Goal: Transaction & Acquisition: Purchase product/service

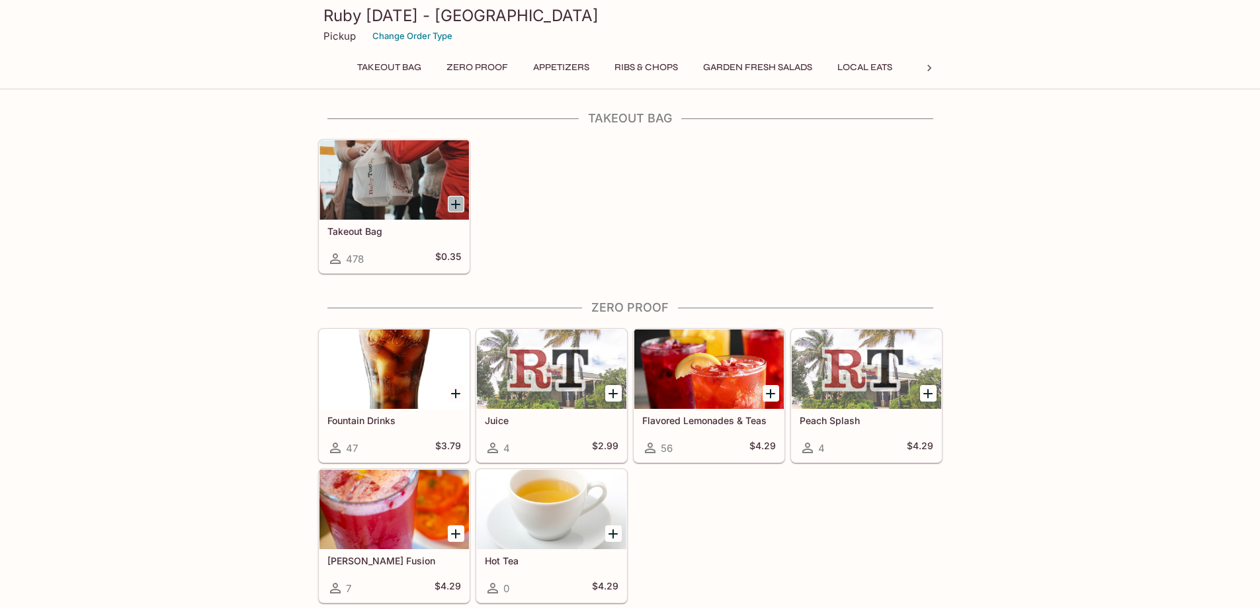
click at [453, 200] on icon "Add Takeout Bag" at bounding box center [456, 204] width 16 height 16
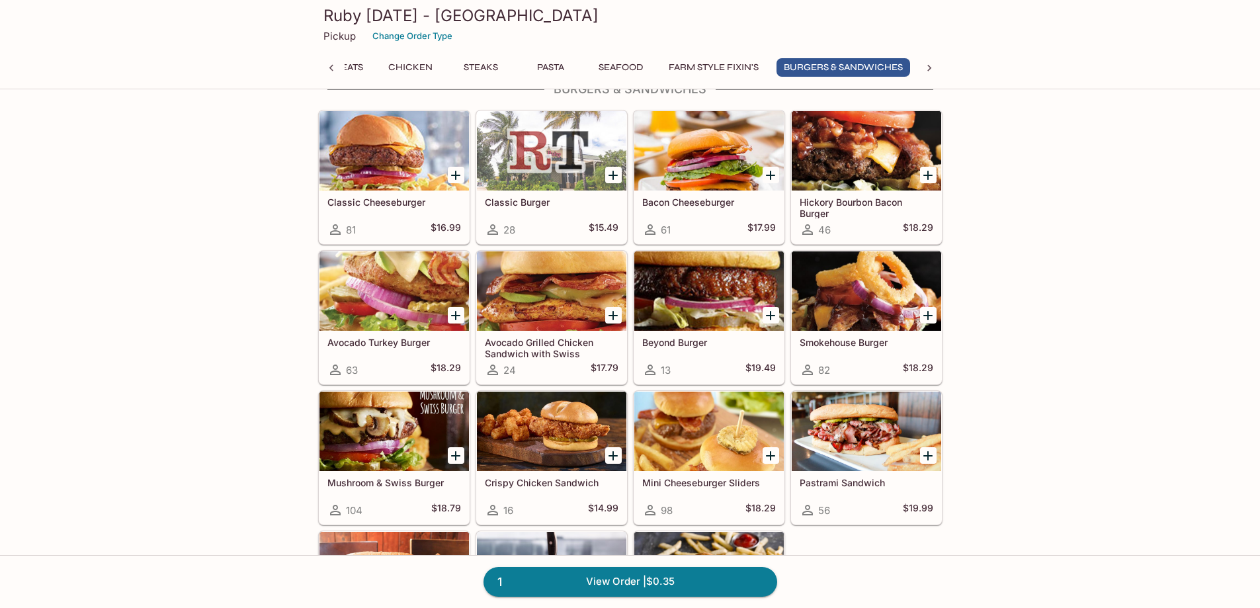
scroll to position [3793, 0]
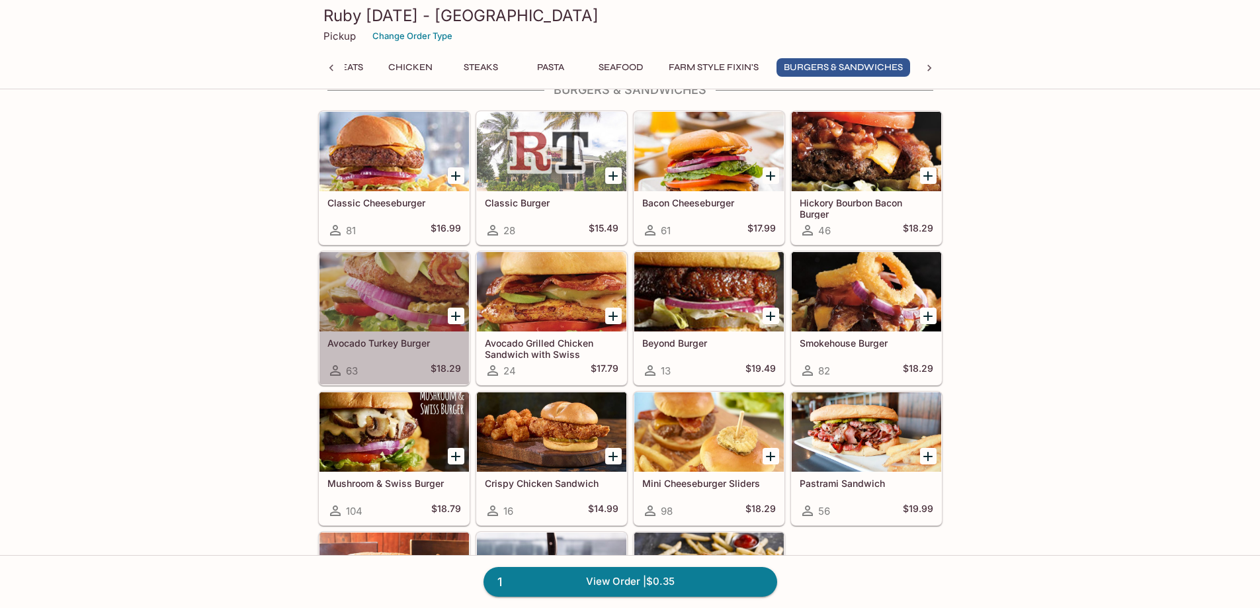
click at [378, 288] on div at bounding box center [395, 291] width 150 height 79
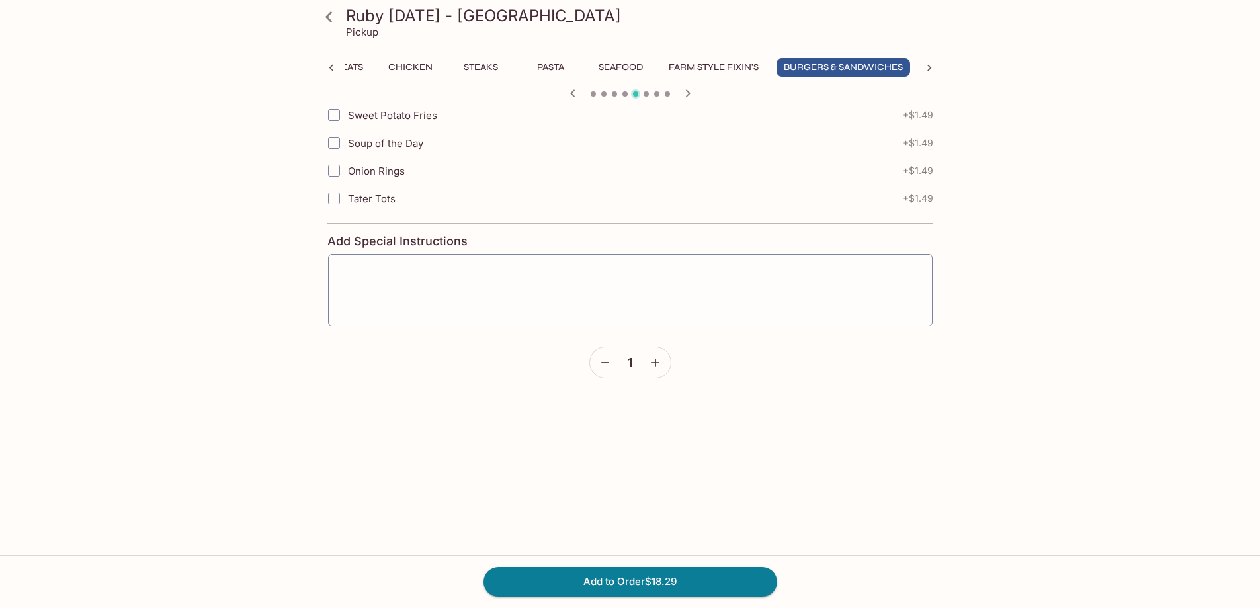
scroll to position [2713, 0]
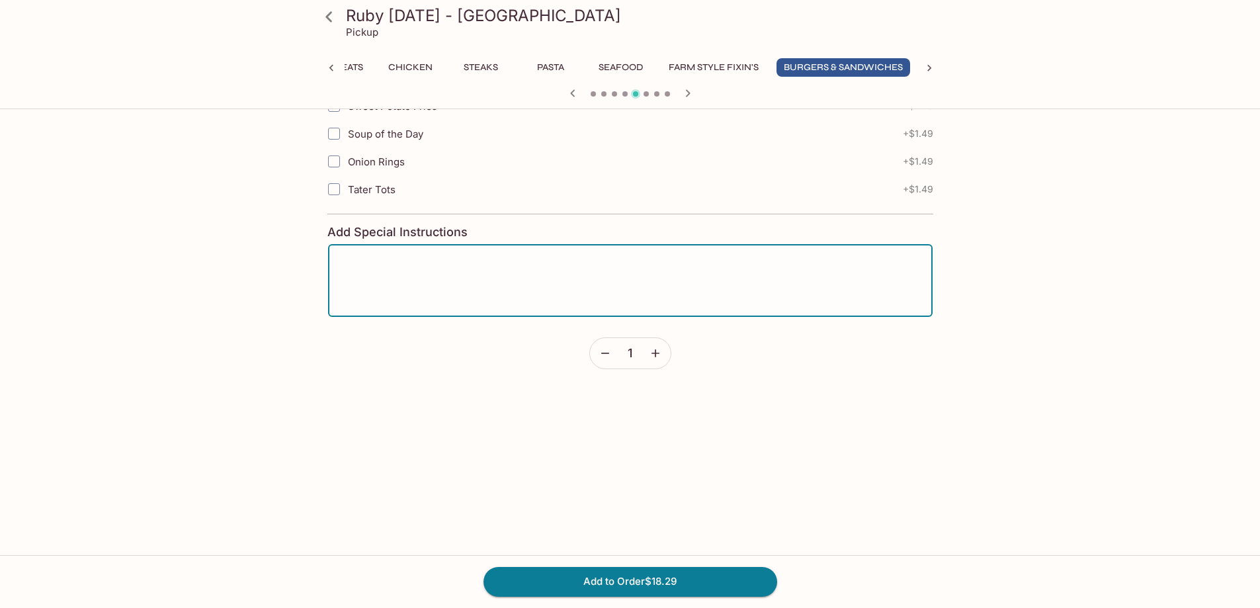
click at [359, 263] on textarea at bounding box center [630, 280] width 586 height 50
type textarea "no onions"
click at [635, 580] on button "Add to Order $18.29" at bounding box center [631, 581] width 294 height 29
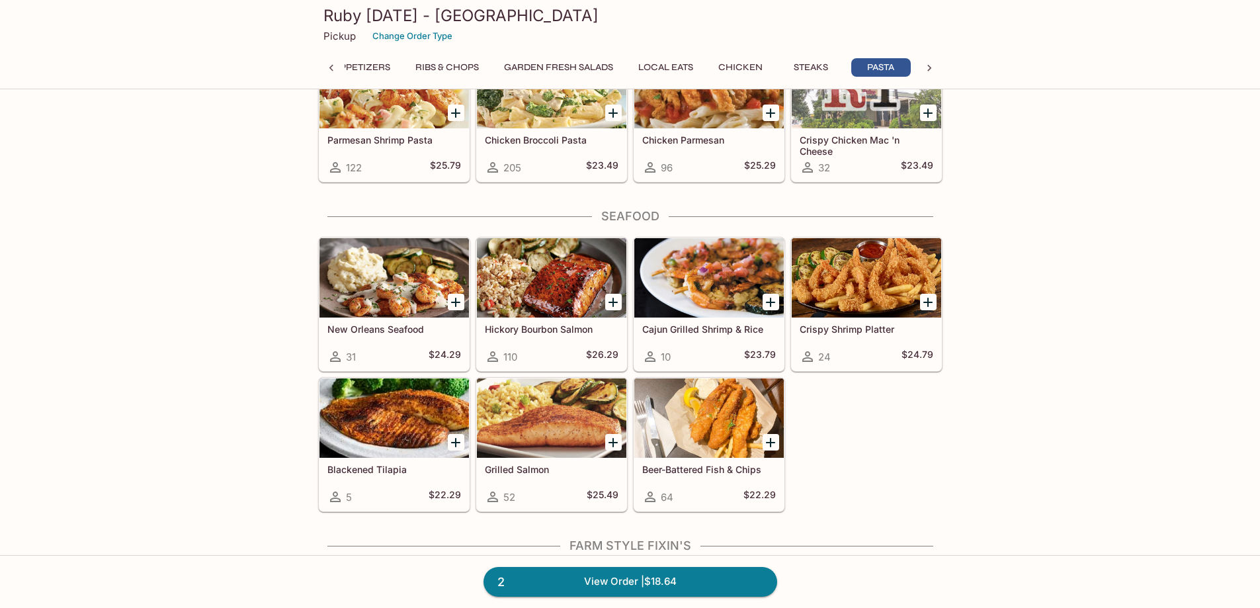
scroll to position [2735, 0]
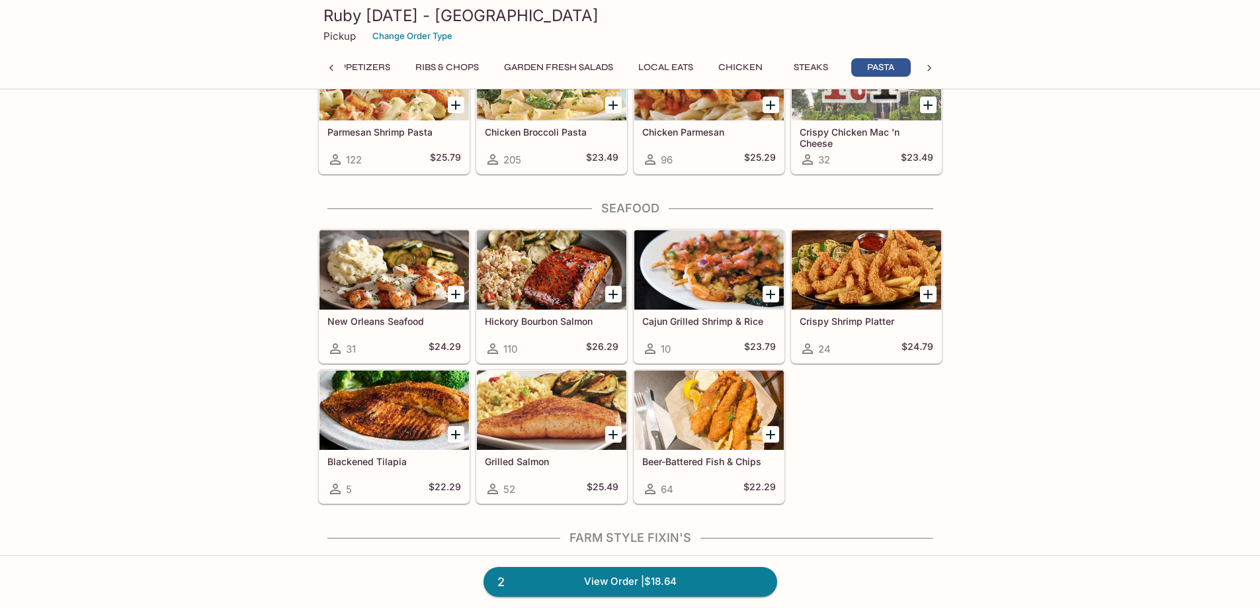
click at [560, 277] on div at bounding box center [552, 269] width 150 height 79
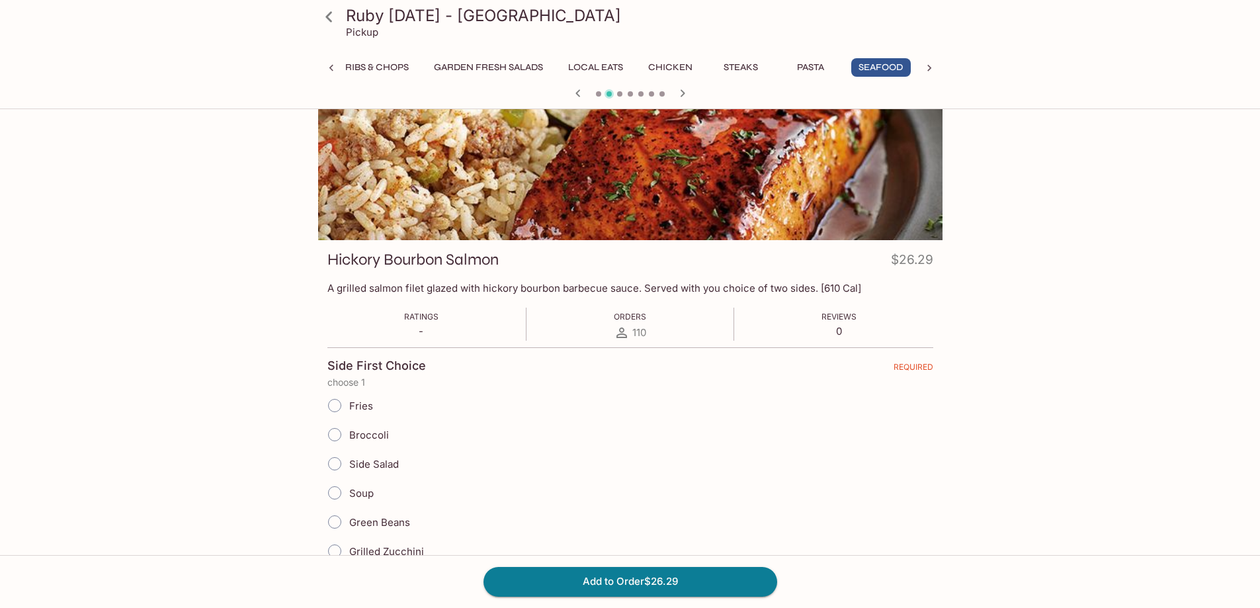
scroll to position [44, 0]
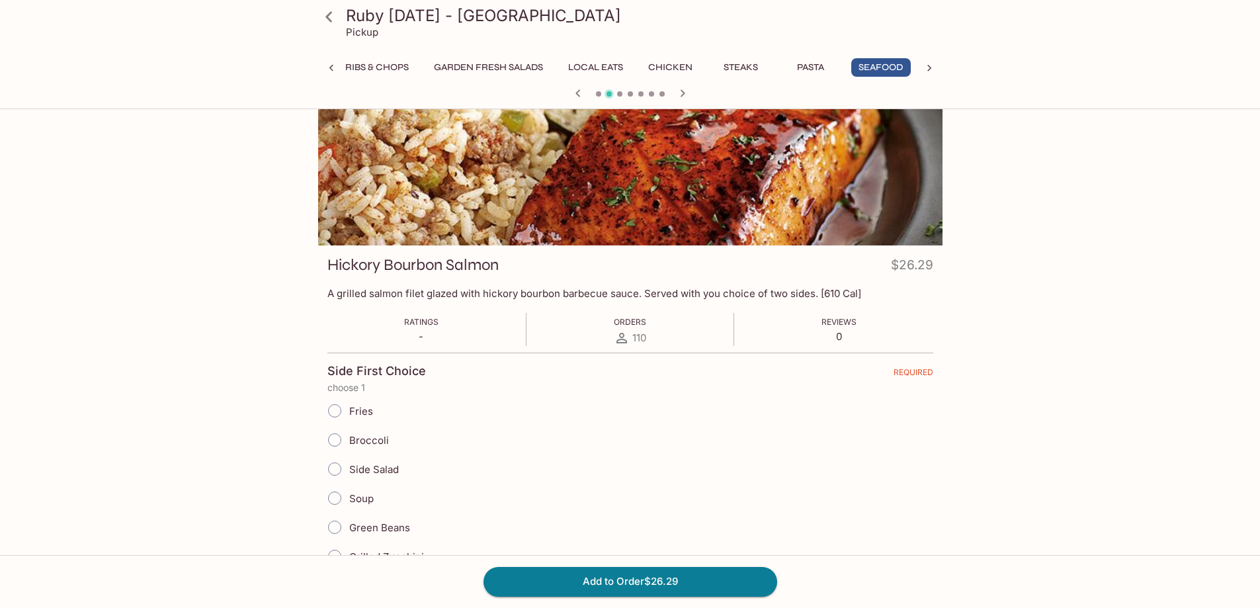
click at [336, 440] on input "Broccoli" at bounding box center [335, 440] width 28 height 28
radio input "true"
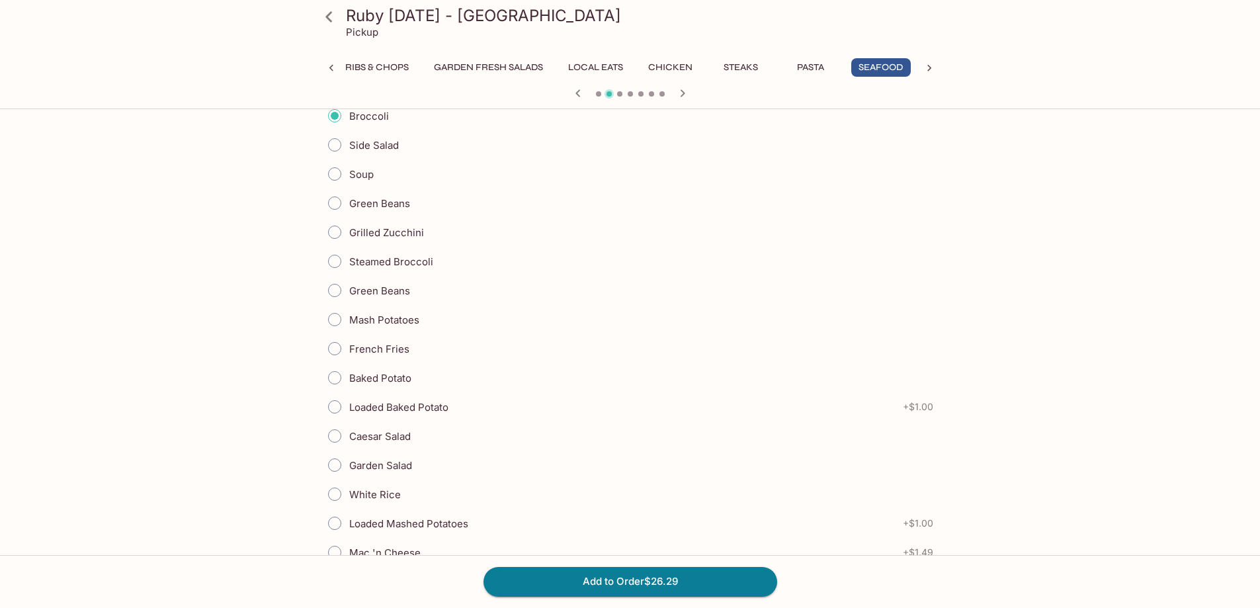
scroll to position [375, 0]
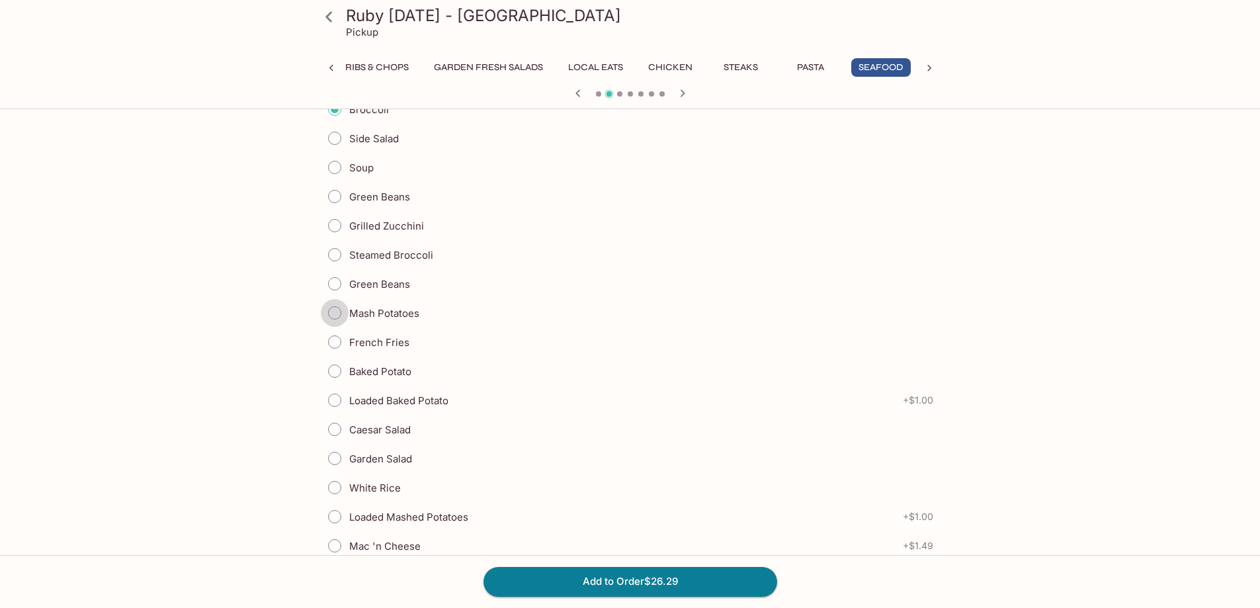
click at [338, 314] on input "Mash Potatoes" at bounding box center [335, 313] width 28 height 28
radio input "true"
click at [331, 313] on input "Mash Potatoes" at bounding box center [335, 313] width 28 height 28
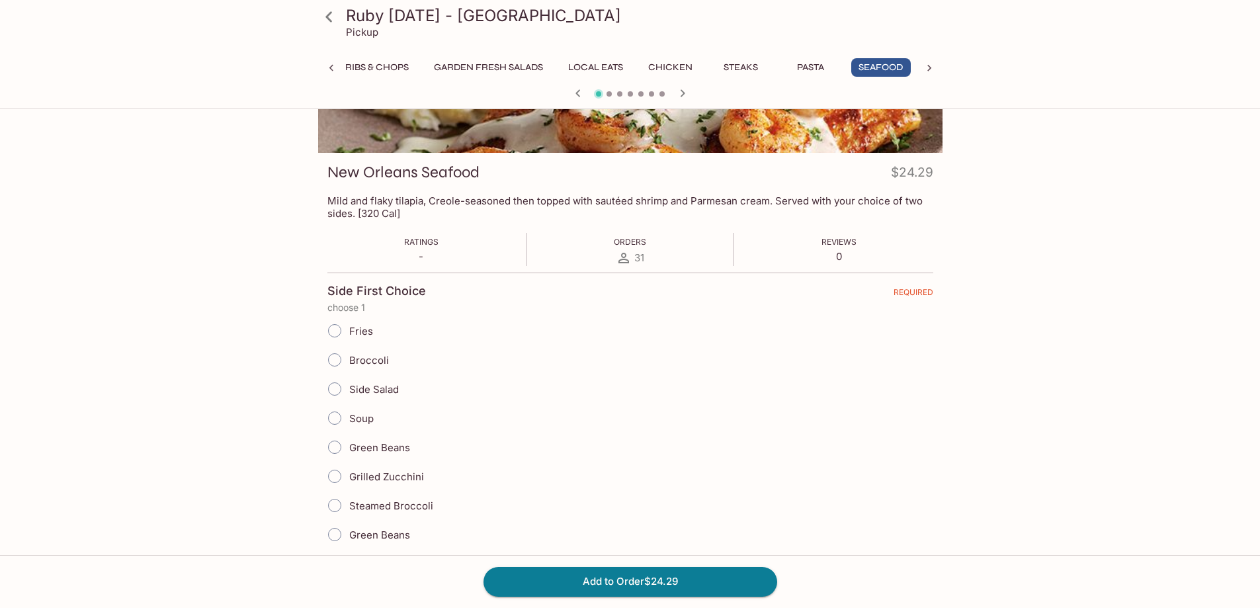
scroll to position [132, 0]
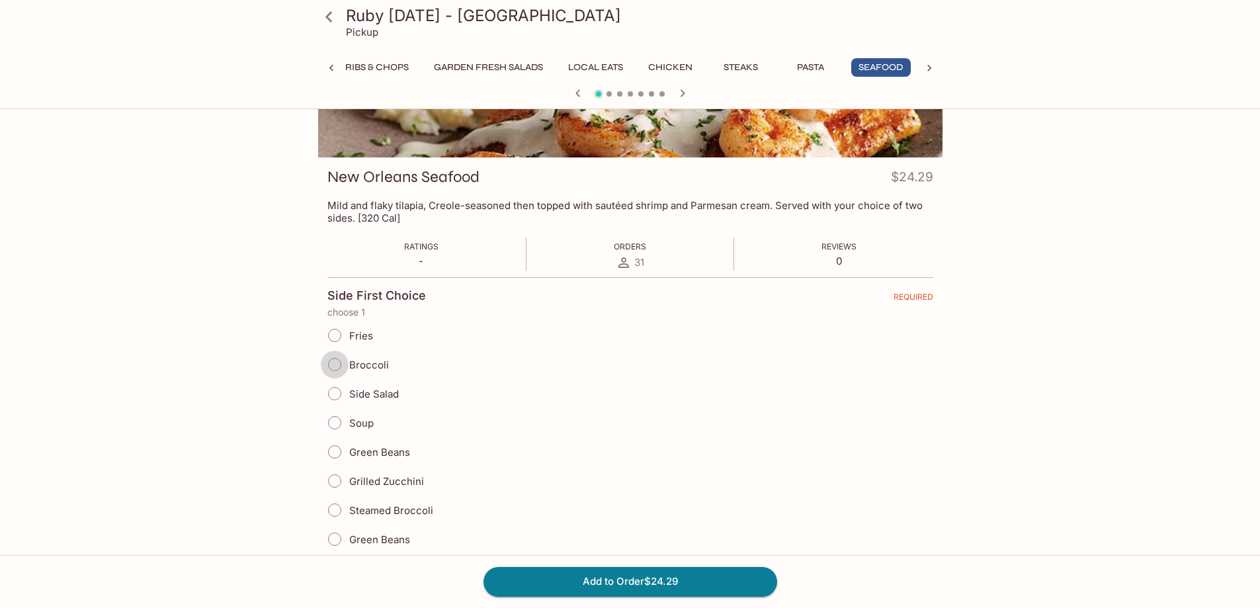
click at [327, 363] on input "Broccoli" at bounding box center [335, 365] width 28 height 28
radio input "true"
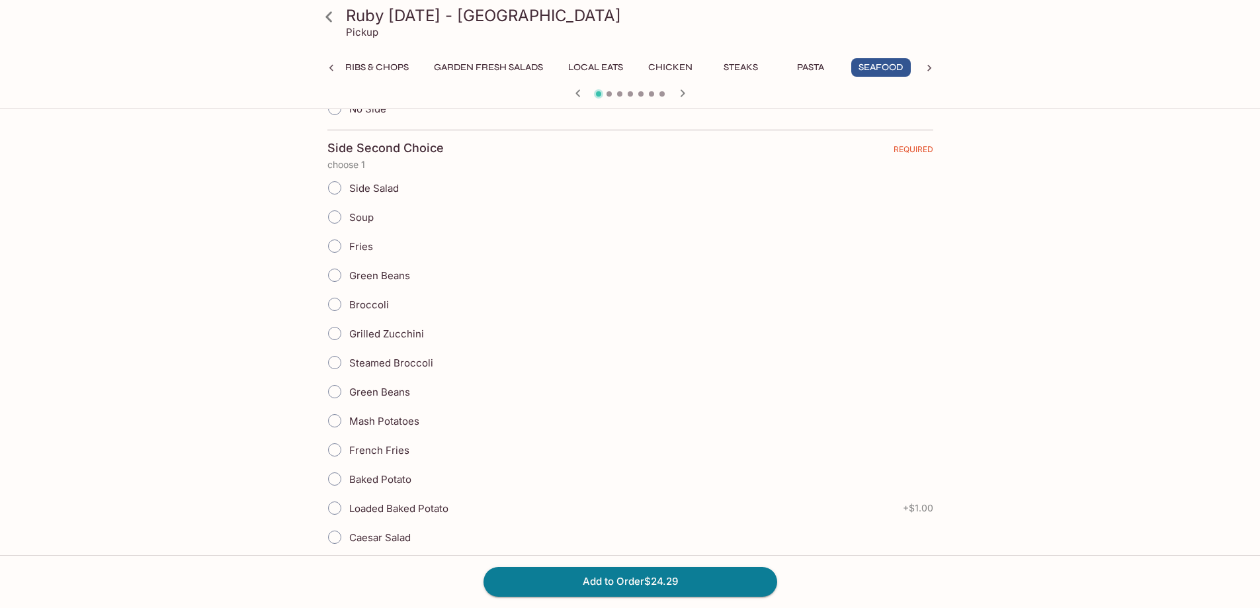
scroll to position [1014, 0]
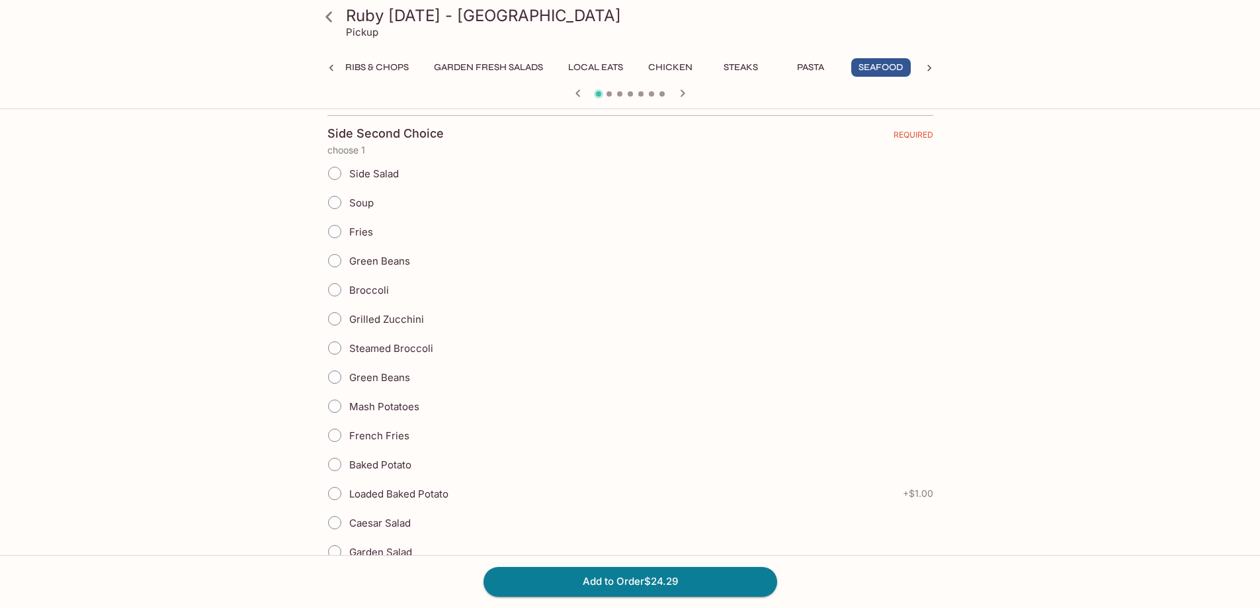
click at [333, 406] on input "Mash Potatoes" at bounding box center [335, 406] width 28 height 28
radio input "true"
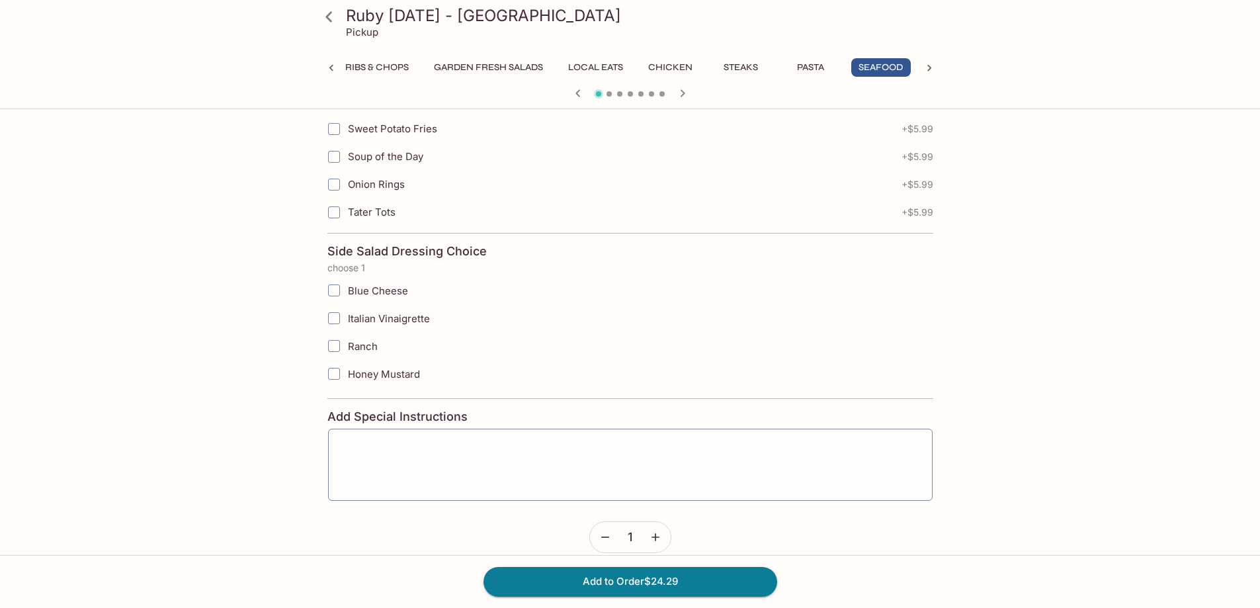
scroll to position [2150, 0]
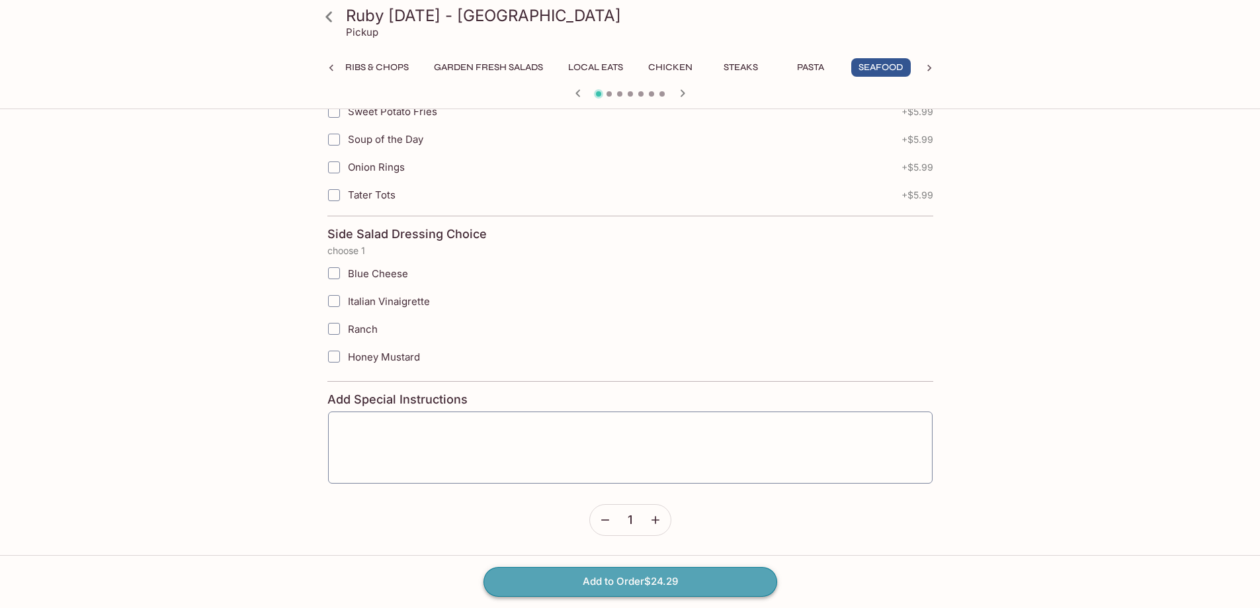
click at [619, 580] on button "Add to Order $24.29" at bounding box center [631, 581] width 294 height 29
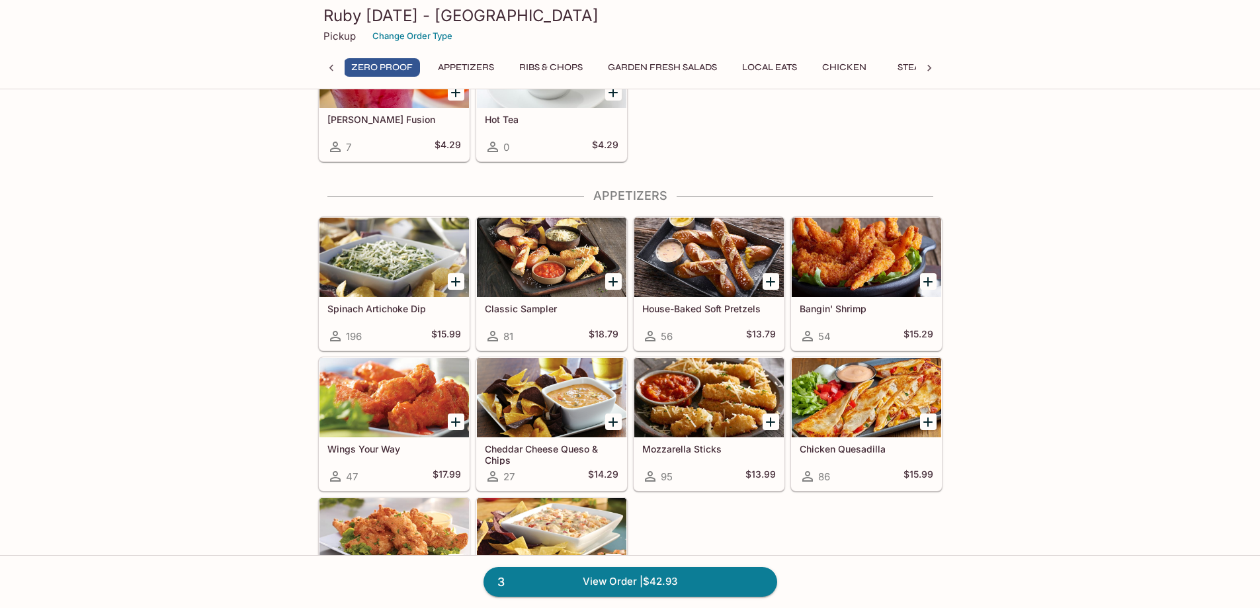
click at [874, 298] on div "Bangin' Shrimp 54 $15.29" at bounding box center [867, 323] width 150 height 53
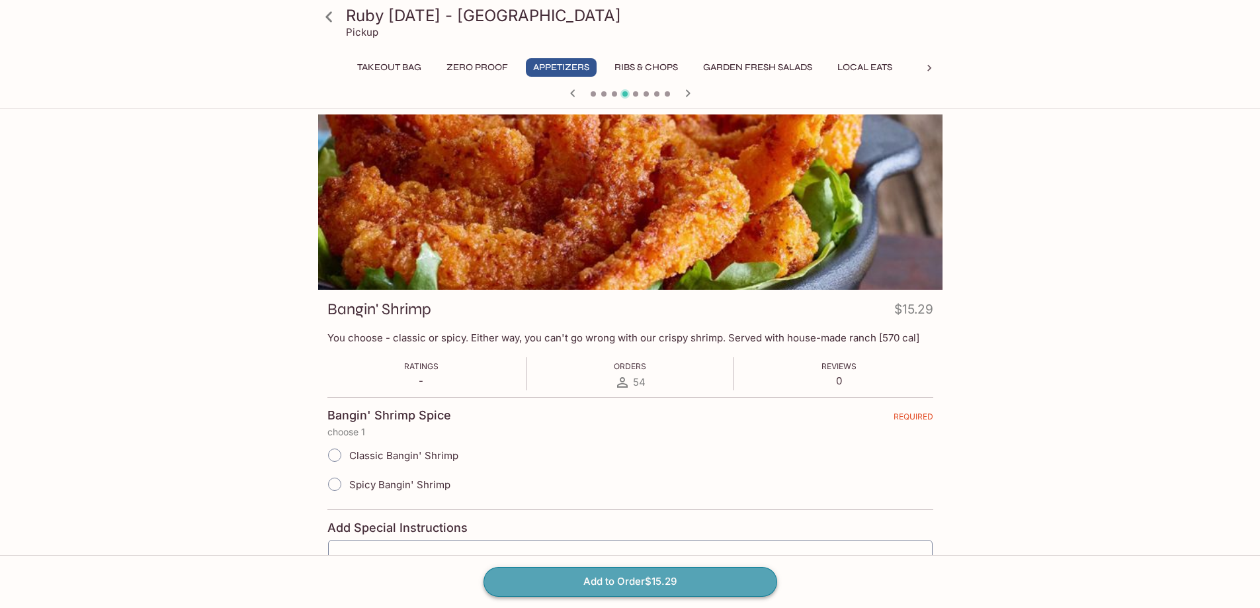
click at [627, 578] on button "Add to Order $15.29" at bounding box center [631, 581] width 294 height 29
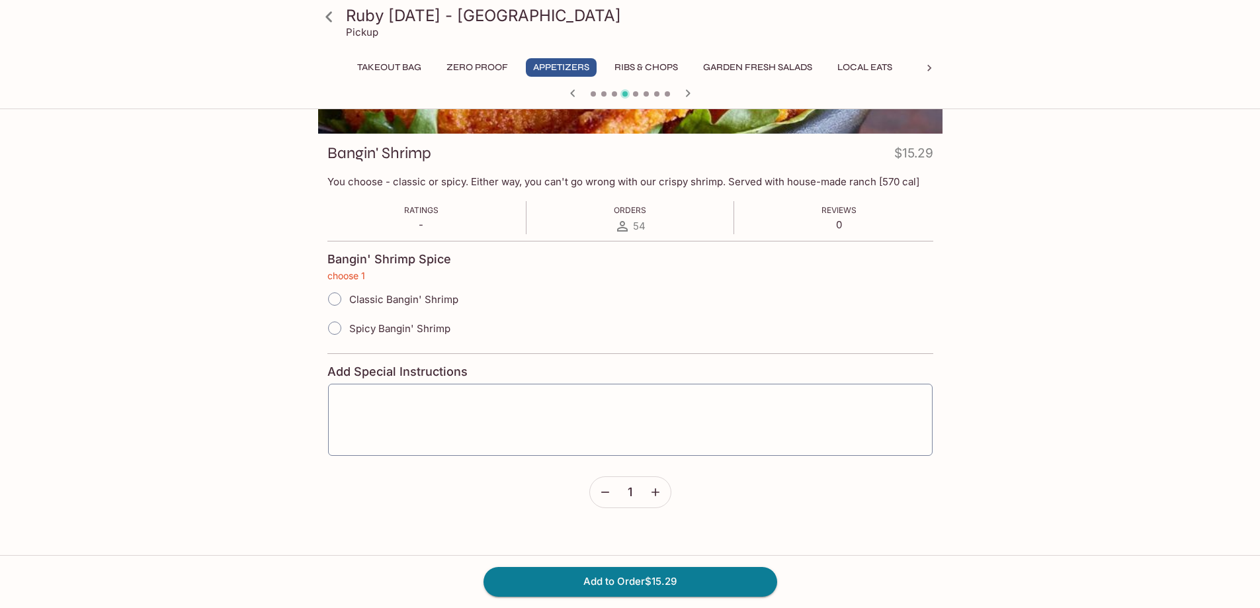
click at [332, 298] on input "Classic Bangin' Shrimp" at bounding box center [335, 299] width 28 height 28
radio input "true"
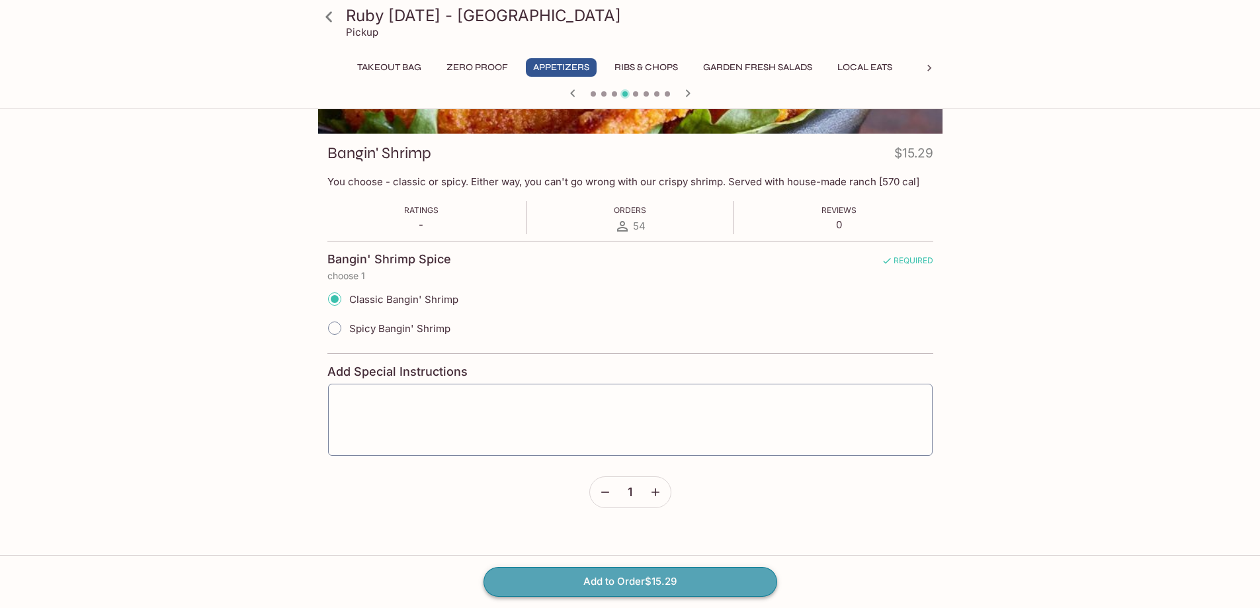
click at [644, 582] on button "Add to Order $15.29" at bounding box center [631, 581] width 294 height 29
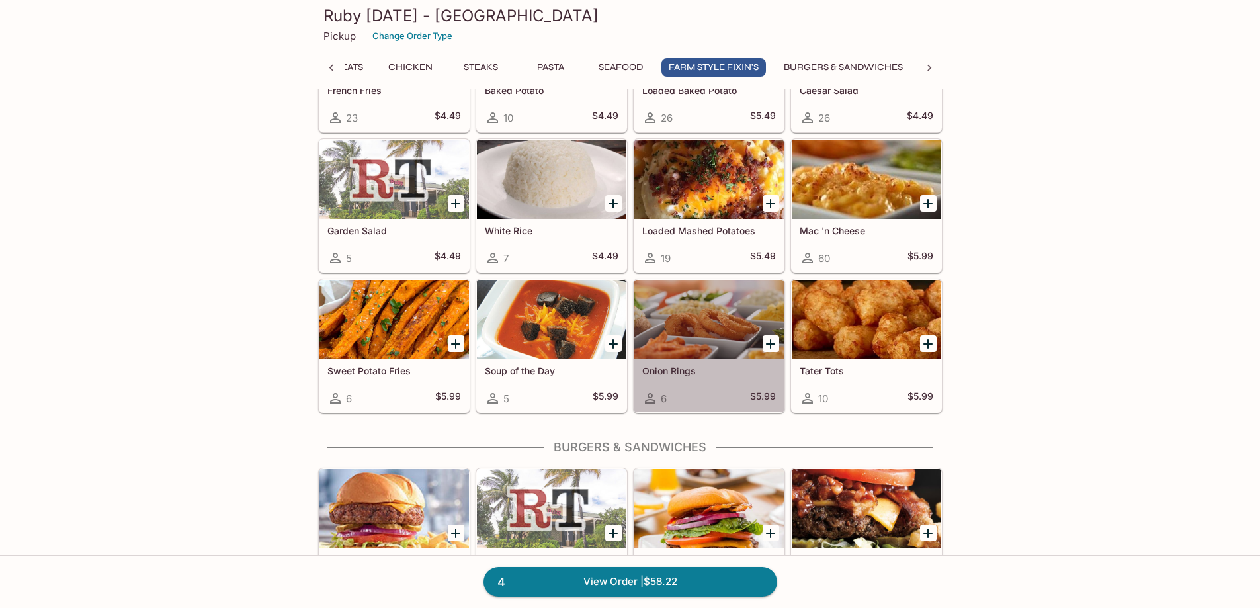
click at [720, 310] on div at bounding box center [709, 319] width 150 height 79
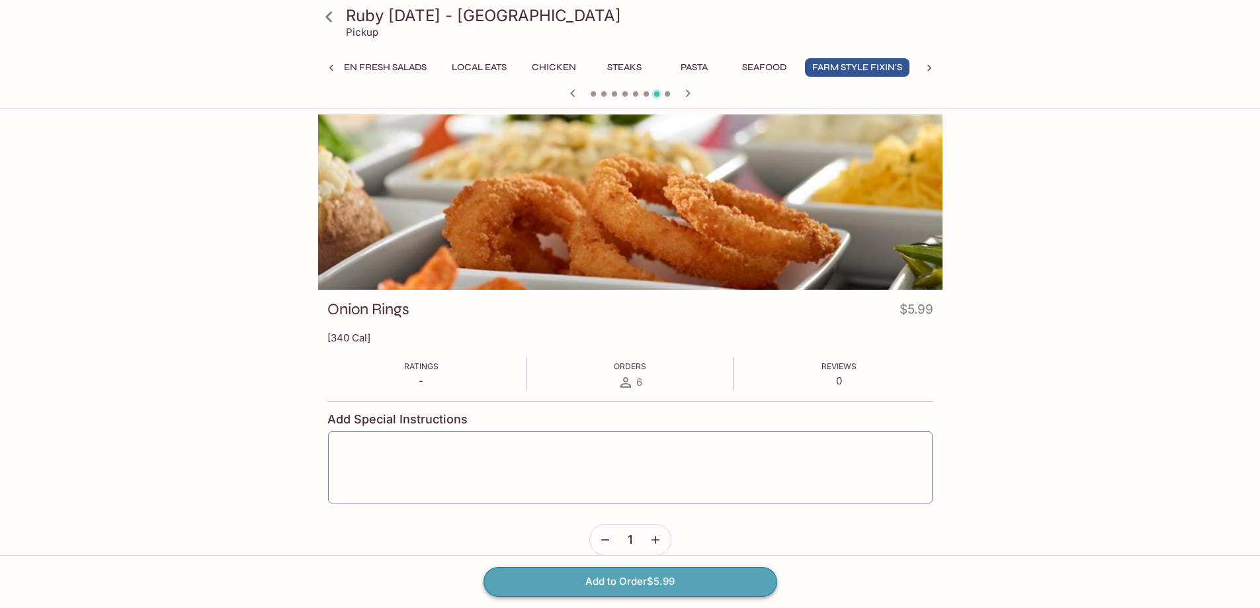
click at [652, 578] on button "Add to Order $5.99" at bounding box center [631, 581] width 294 height 29
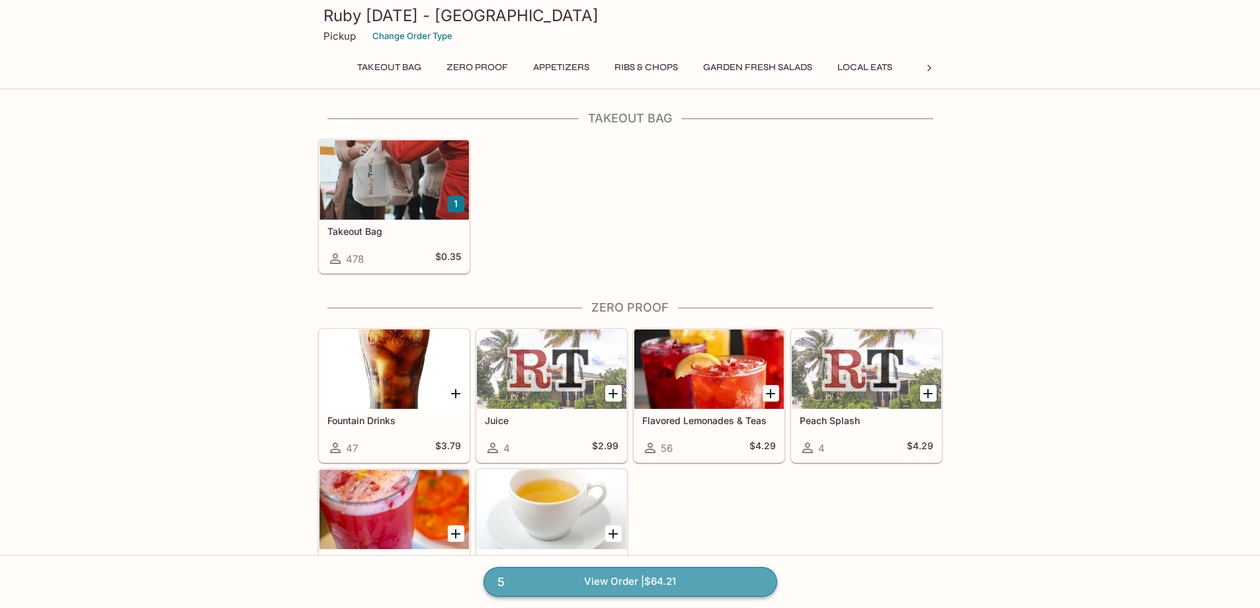
click at [628, 589] on link "5 View Order | $64.21" at bounding box center [631, 581] width 294 height 29
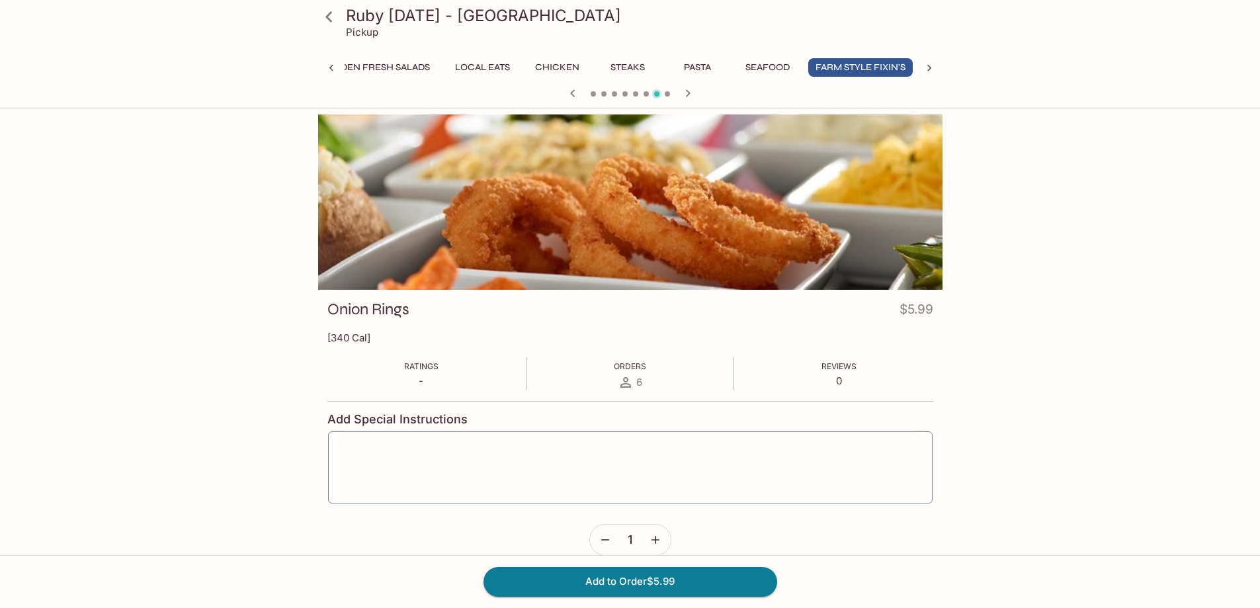
scroll to position [0, 386]
click at [631, 365] on span "Orders" at bounding box center [630, 366] width 32 height 10
click at [626, 387] on icon at bounding box center [626, 382] width 11 height 11
